Goal: Task Accomplishment & Management: Manage account settings

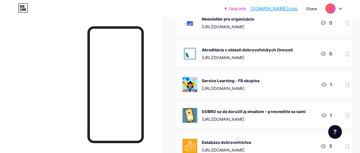
scroll to position [142, 0]
click at [239, 108] on div "DOBRO sa dá doručiť aj emailom – presvedčte sa sami" at bounding box center [254, 111] width 104 height 6
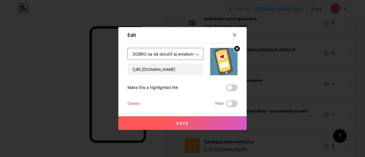
click at [164, 53] on input "DOBRO sa dá doručiť aj emailom – presvedčte sa sami" at bounding box center [165, 53] width 75 height 11
type input "Všeobecný newsletter"
click at [175, 127] on button "Save" at bounding box center [182, 123] width 128 height 14
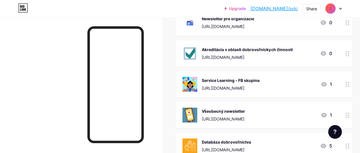
drag, startPoint x: 245, startPoint y: 111, endPoint x: 242, endPoint y: 44, distance: 66.2
click at [242, 44] on span "Nominácie na Srdce na dlani 2025 [URL][DOMAIN_NAME] 2 Konferencia Za dverami šk…" at bounding box center [264, 128] width 177 height 361
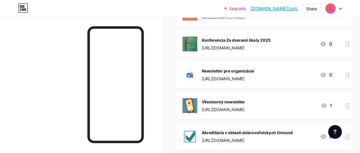
scroll to position [90, 0]
click at [245, 100] on div "Všeobecný newsletter" at bounding box center [223, 101] width 43 height 6
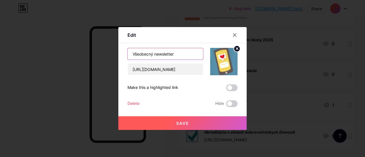
click at [164, 58] on input "Všeobecný newsletter" at bounding box center [165, 53] width 75 height 11
type input "Newsletter pre všetkých"
click at [183, 125] on span "Save" at bounding box center [182, 123] width 13 height 5
